Goal: Task Accomplishment & Management: Manage account settings

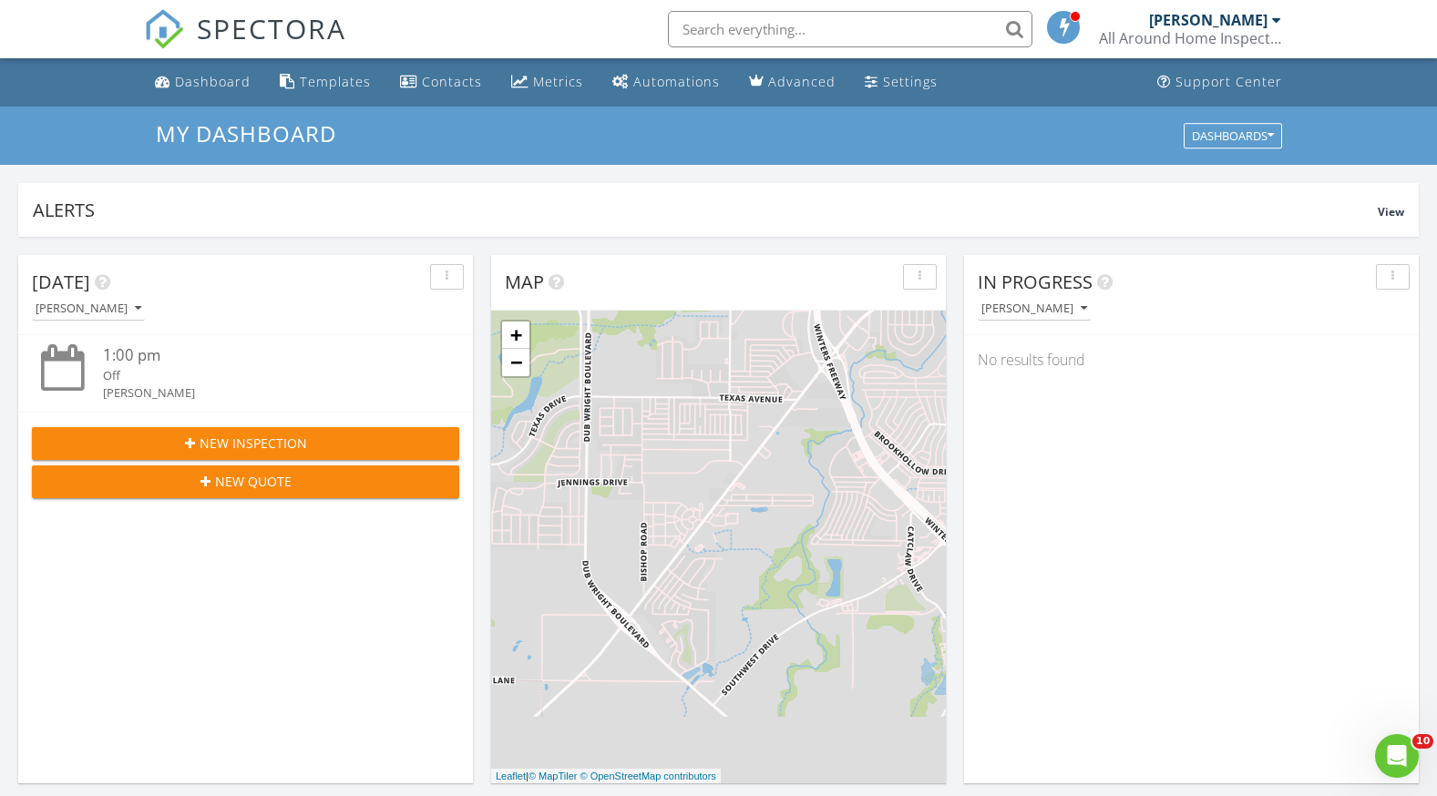
scroll to position [1686, 1465]
click at [647, 72] on link "Automations" at bounding box center [666, 83] width 122 height 34
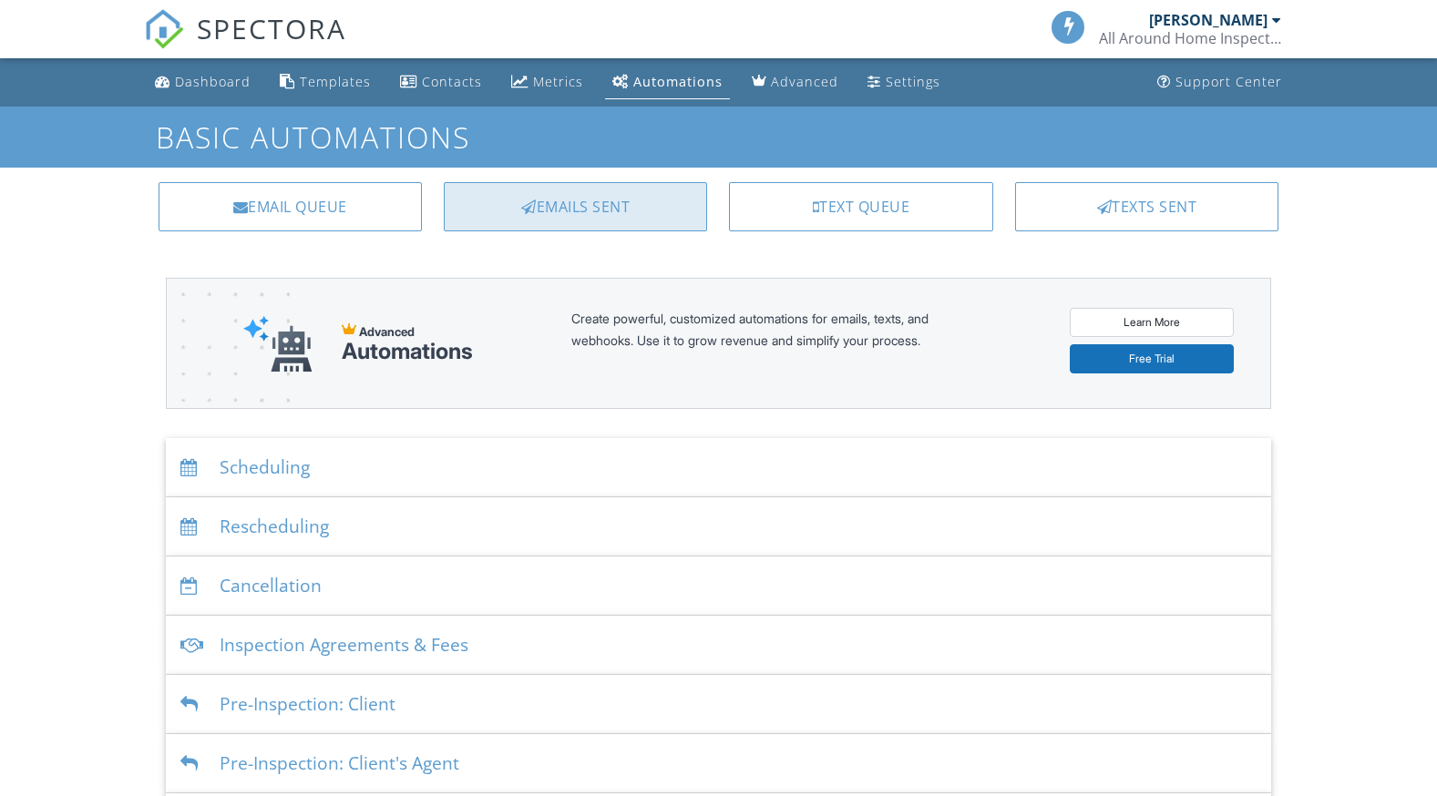
click at [633, 218] on div "Emails Sent" at bounding box center [575, 206] width 263 height 49
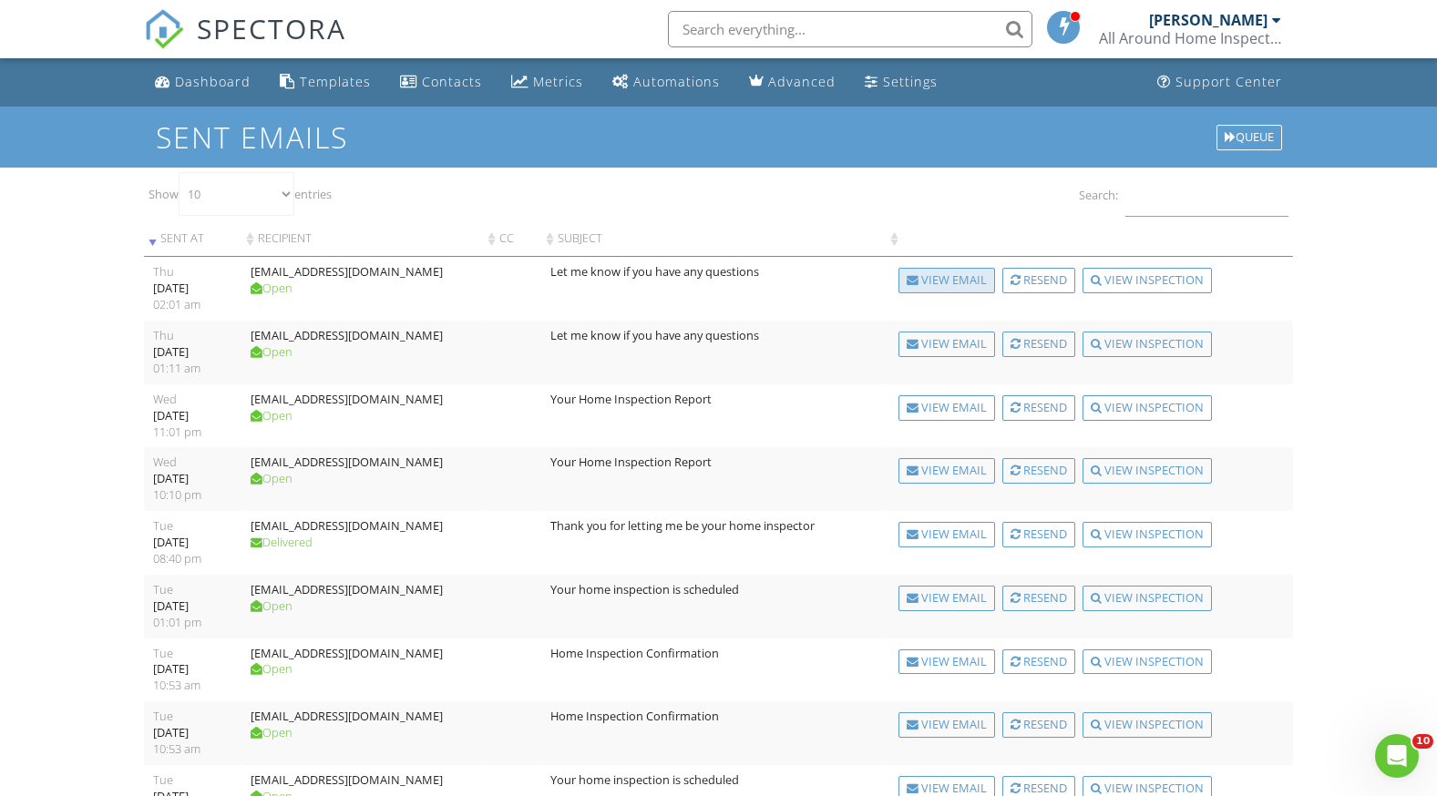
click at [917, 287] on div "View Email" at bounding box center [946, 281] width 97 height 26
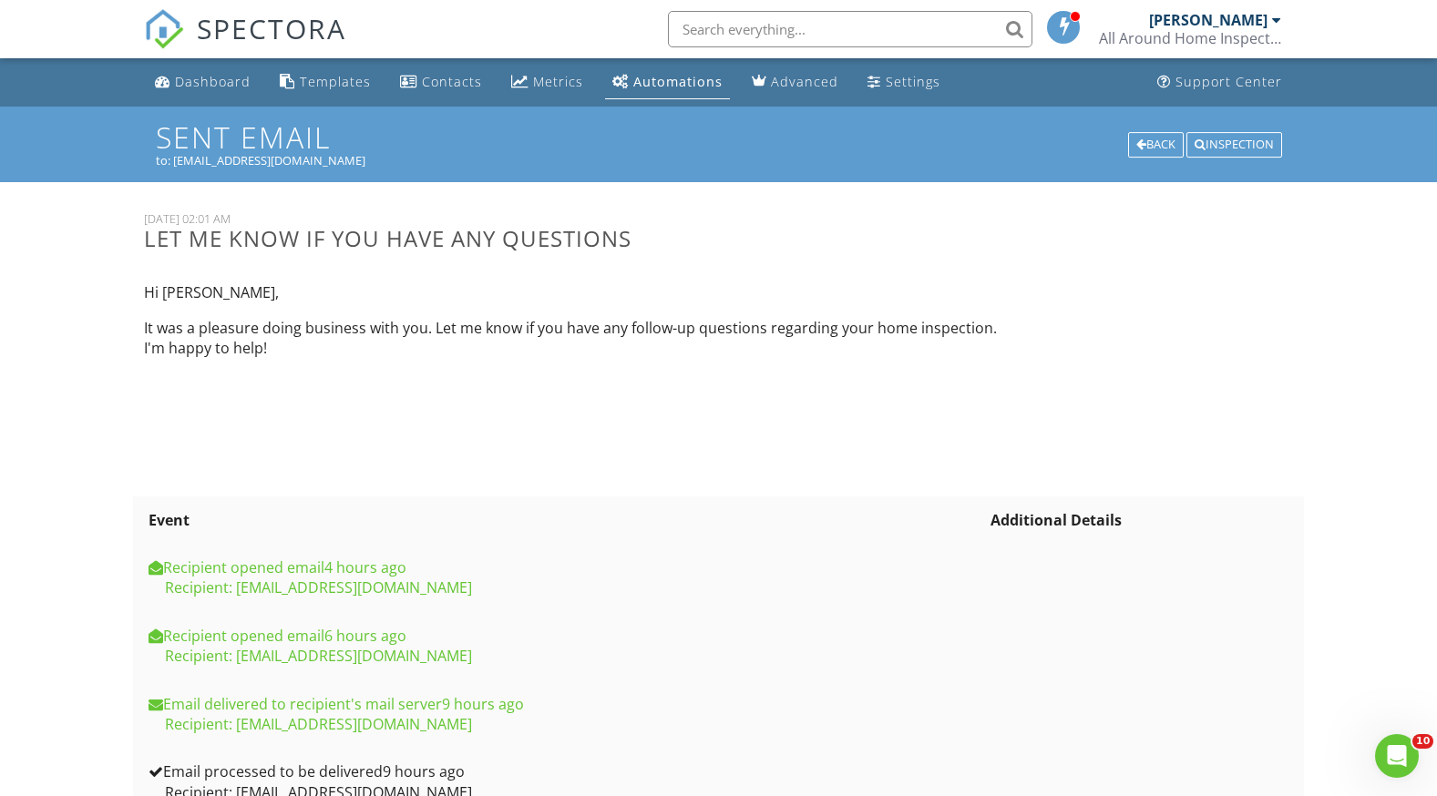
click at [666, 79] on div "Automations" at bounding box center [677, 81] width 89 height 17
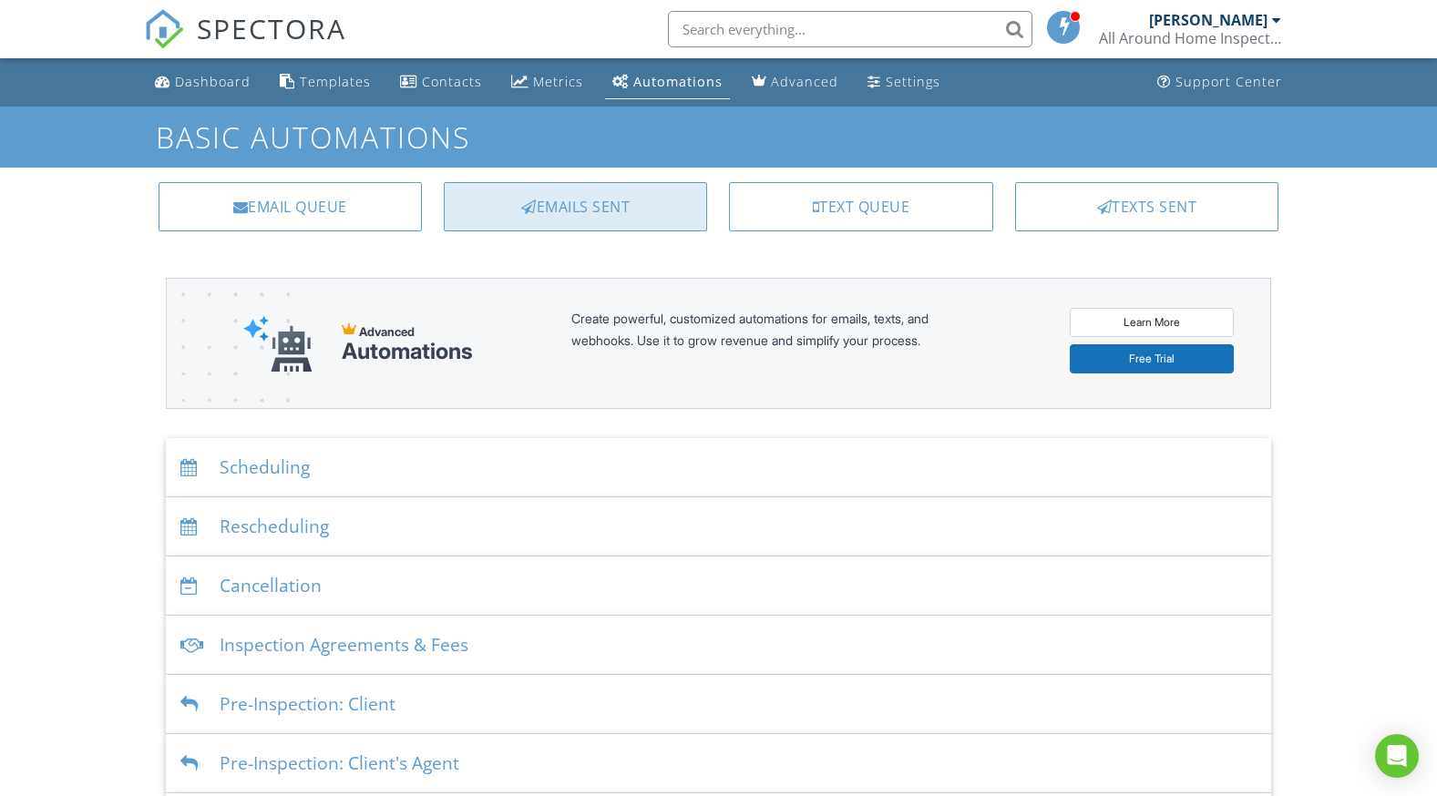
click at [622, 198] on div "Emails Sent" at bounding box center [575, 206] width 263 height 49
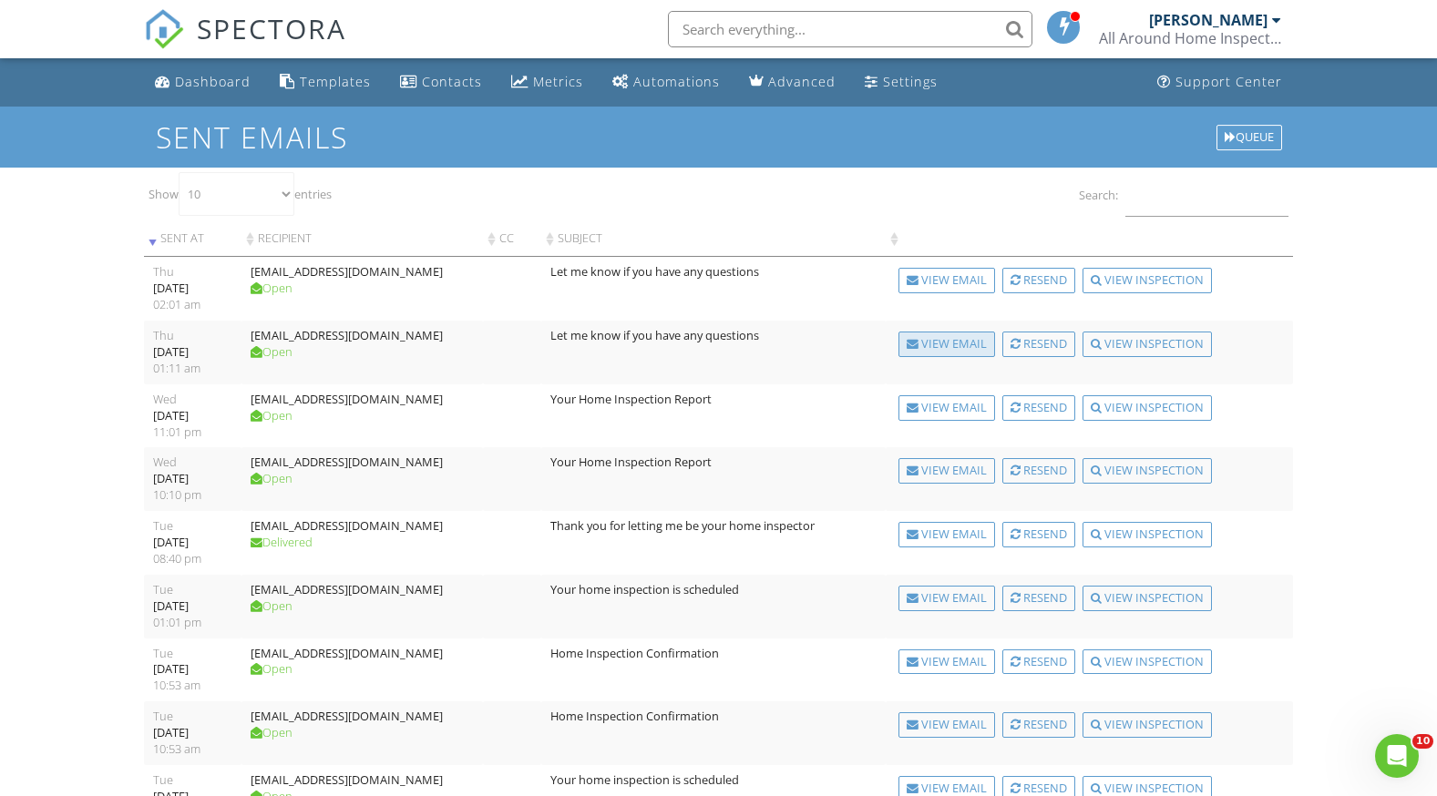
click at [909, 339] on div at bounding box center [912, 345] width 12 height 12
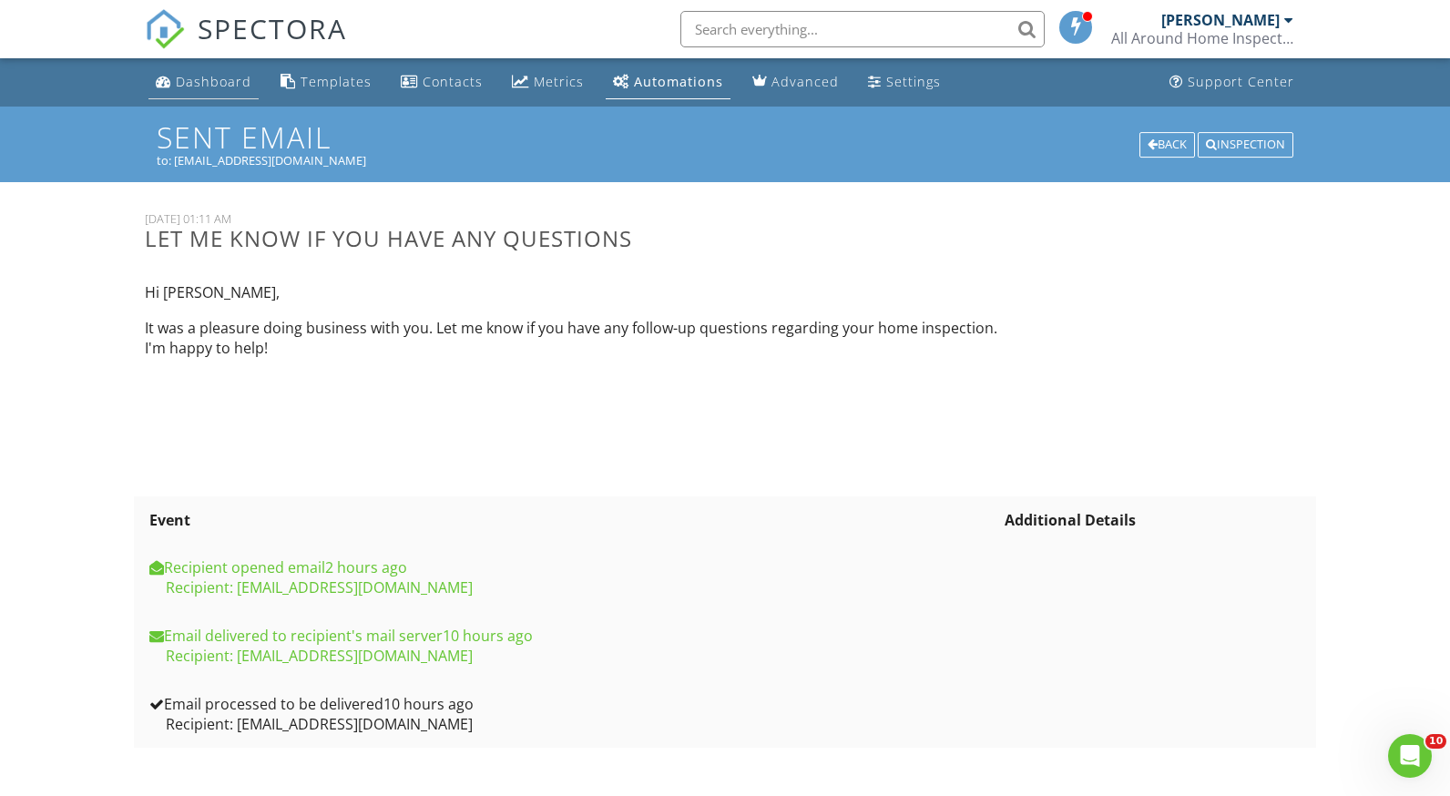
click at [213, 74] on div "Dashboard" at bounding box center [214, 81] width 76 height 17
